Goal: Task Accomplishment & Management: Manage account settings

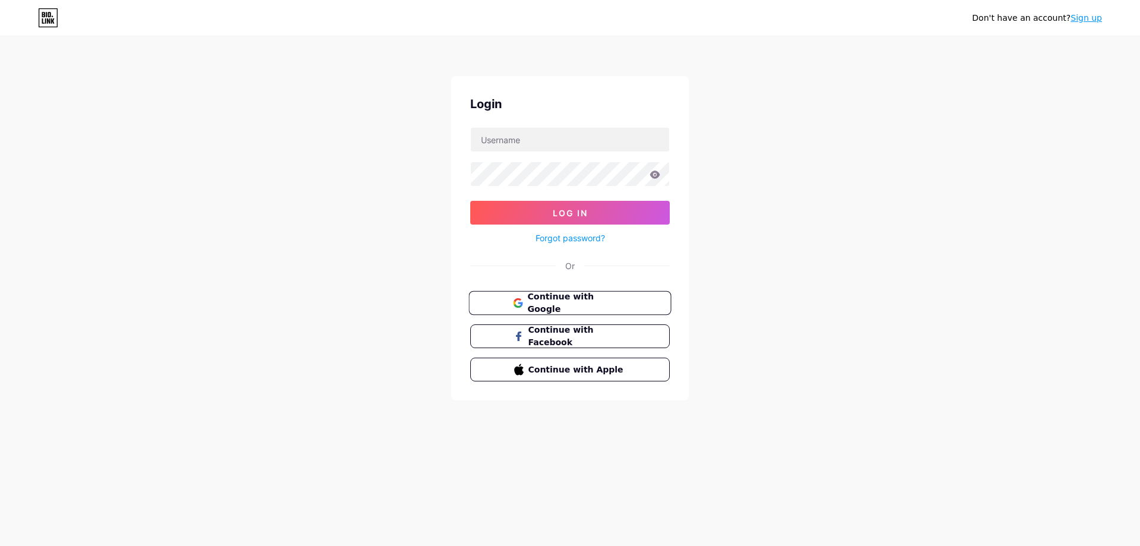
click at [565, 303] on span "Continue with Google" at bounding box center [576, 303] width 99 height 26
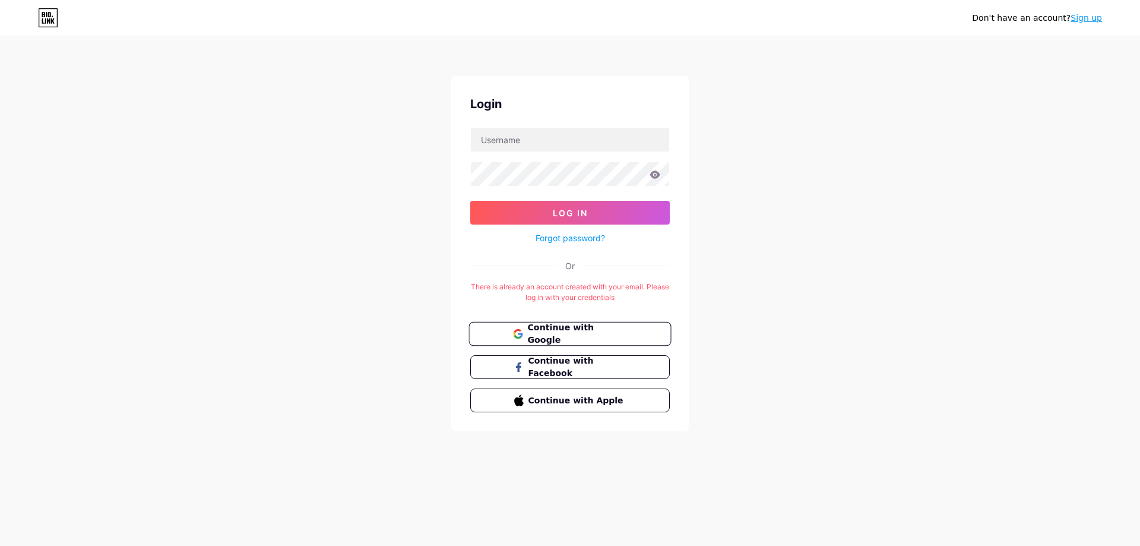
click at [534, 333] on span "Continue with Google" at bounding box center [576, 334] width 99 height 26
click at [564, 146] on input "text" at bounding box center [570, 140] width 198 height 24
type input "[EMAIL_ADDRESS][DOMAIN_NAME]"
click at [470, 201] on button "Log In" at bounding box center [570, 213] width 200 height 24
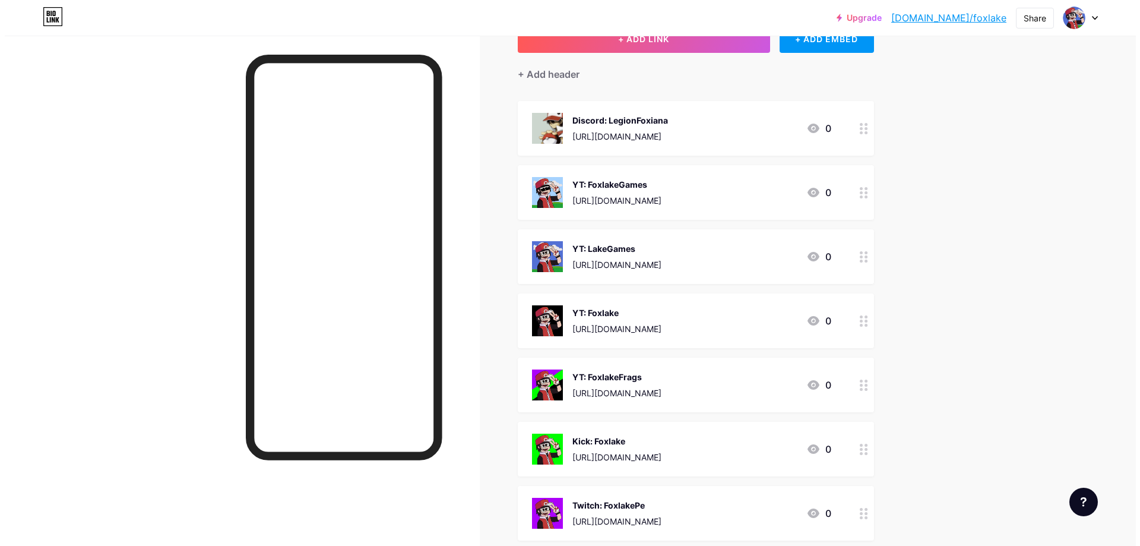
scroll to position [178, 0]
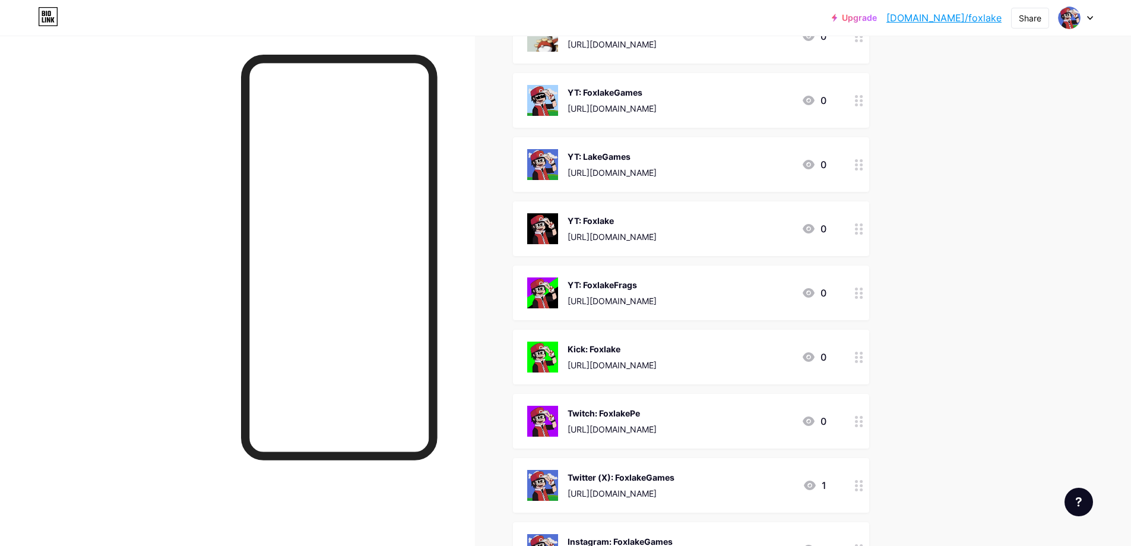
click at [863, 230] on icon at bounding box center [859, 228] width 8 height 11
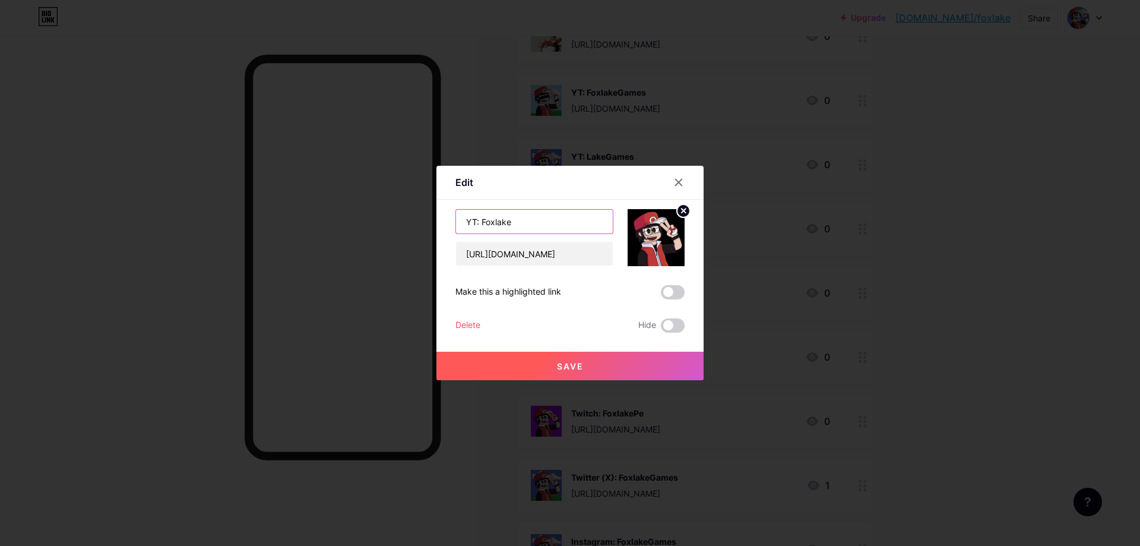
click at [564, 222] on input "YT: Foxlake" at bounding box center [534, 222] width 157 height 24
type input "YT: FoxlakePe"
click at [641, 365] on button "Save" at bounding box center [569, 366] width 267 height 29
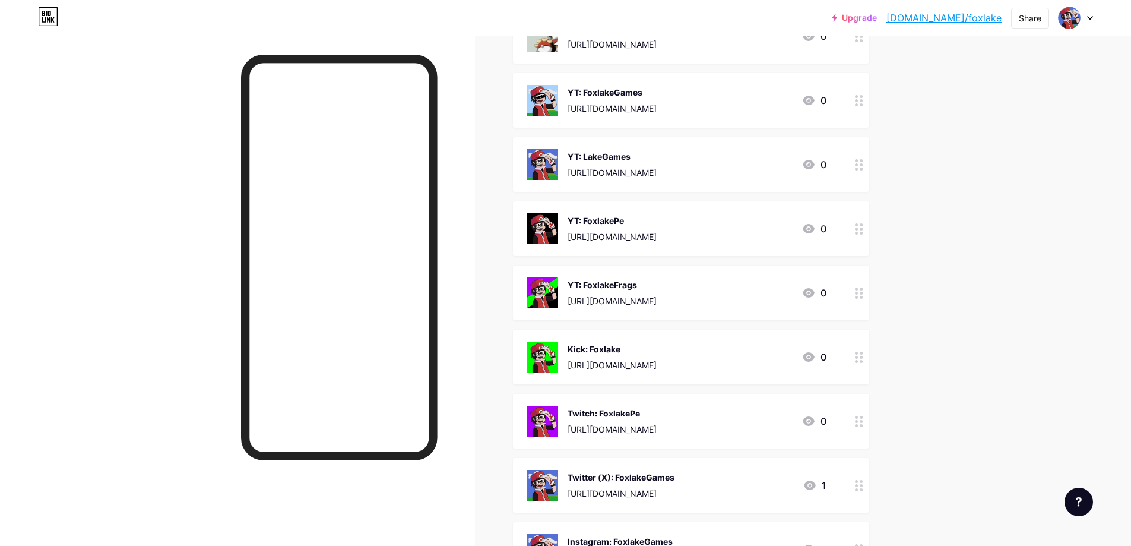
click at [863, 162] on icon at bounding box center [859, 164] width 8 height 11
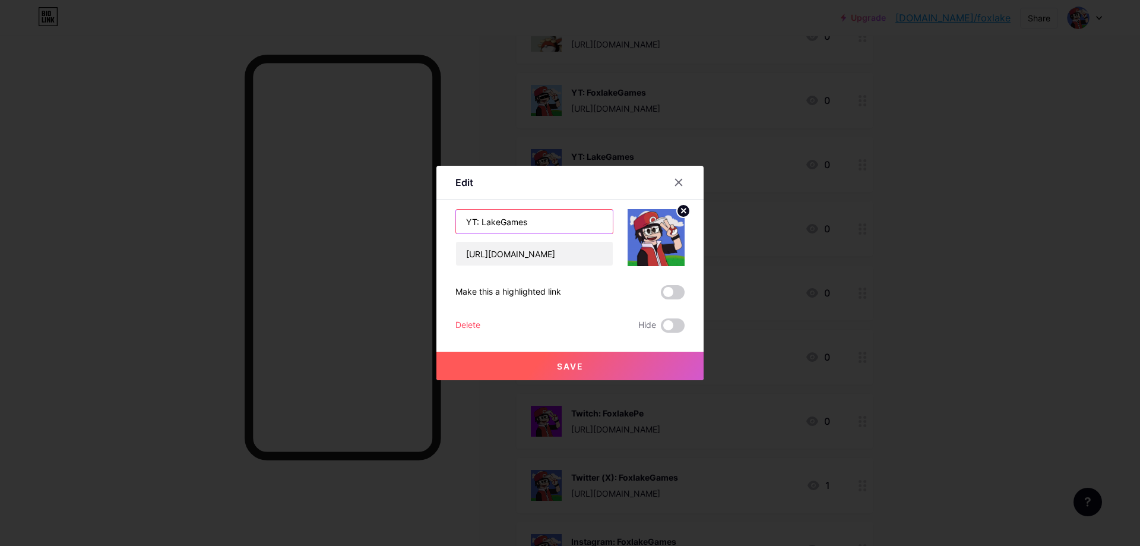
click at [558, 226] on input "YT: LakeGames" at bounding box center [534, 222] width 157 height 24
type input "YT: Foxlake"
click at [596, 257] on input "[URL][DOMAIN_NAME]" at bounding box center [534, 254] width 157 height 24
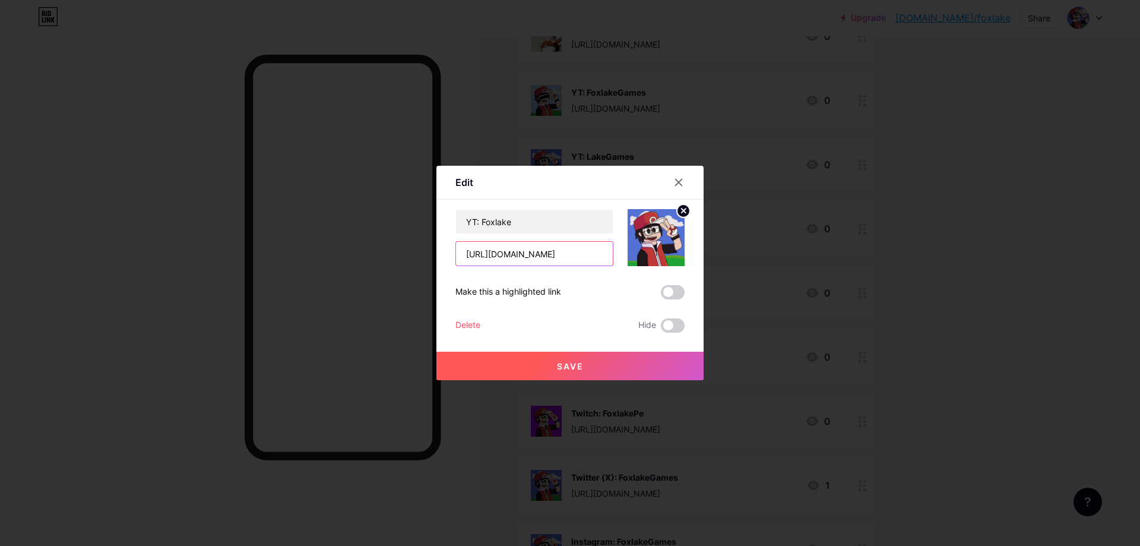
type input "[URL][DOMAIN_NAME]"
click at [618, 366] on button "Save" at bounding box center [569, 366] width 267 height 29
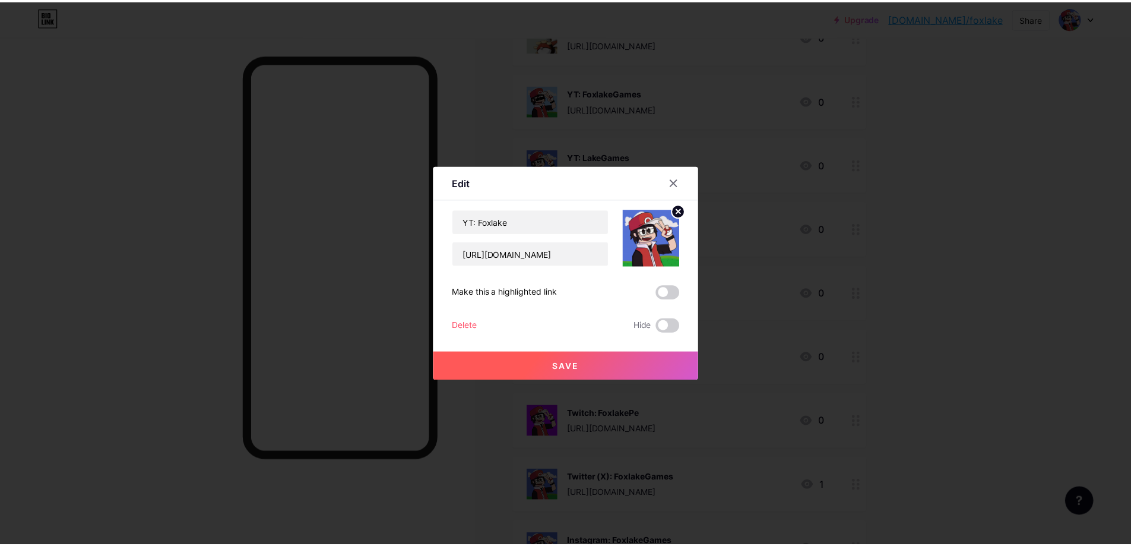
scroll to position [0, 0]
